Goal: Navigation & Orientation: Find specific page/section

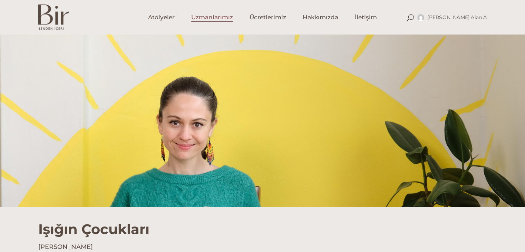
click at [217, 17] on span "Uzmanlarımız" at bounding box center [212, 17] width 42 height 8
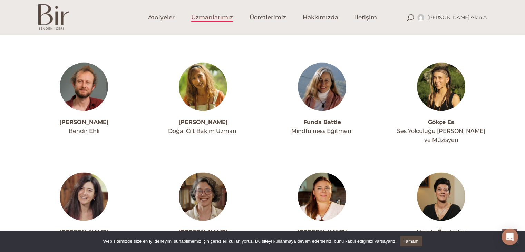
scroll to position [1035, 0]
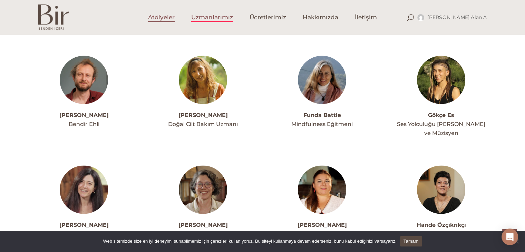
click at [156, 17] on span "Atölyeler" at bounding box center [161, 17] width 27 height 8
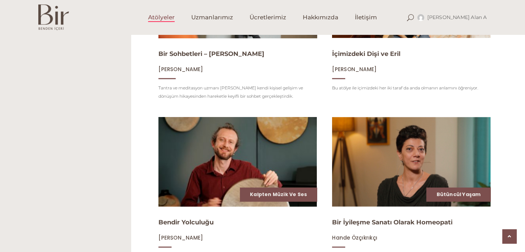
scroll to position [830, 0]
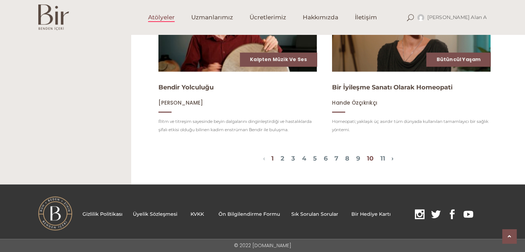
click at [373, 160] on link "10" at bounding box center [370, 159] width 7 height 8
click at [393, 158] on link "›" at bounding box center [392, 159] width 2 height 8
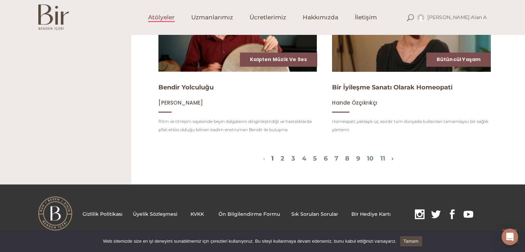
scroll to position [830, 0]
click at [393, 158] on link "›" at bounding box center [392, 159] width 2 height 8
click at [391, 158] on span "1 2 3 4 5 6 7 8 9 10 11" at bounding box center [328, 159] width 126 height 8
click at [385, 160] on link "11" at bounding box center [382, 159] width 5 height 8
click at [385, 157] on link "11" at bounding box center [382, 159] width 5 height 8
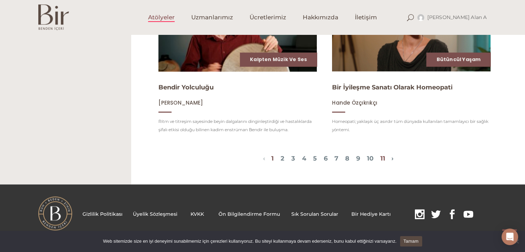
click at [385, 157] on link "11" at bounding box center [382, 159] width 5 height 8
click at [385, 158] on link "11" at bounding box center [382, 159] width 5 height 8
